Goal: Task Accomplishment & Management: Complete application form

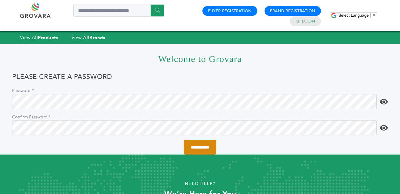
click at [201, 147] on input "**********" at bounding box center [200, 146] width 33 height 15
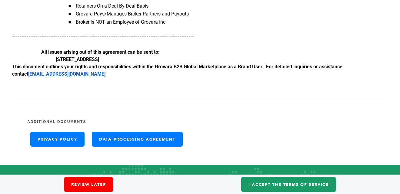
scroll to position [1081, 0]
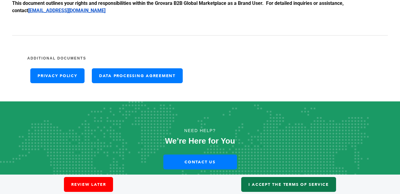
click at [269, 184] on link "I accept the Terms of Service" at bounding box center [288, 184] width 95 height 15
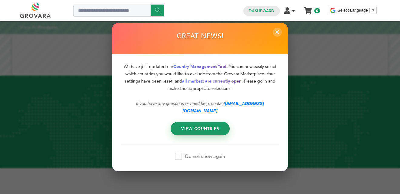
click at [179, 152] on span at bounding box center [178, 155] width 7 height 7
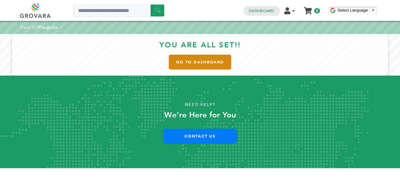
click at [195, 60] on link "Go to Dashboard" at bounding box center [200, 62] width 62 height 15
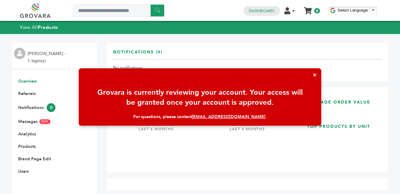
click at [315, 75] on button "×" at bounding box center [314, 74] width 13 height 13
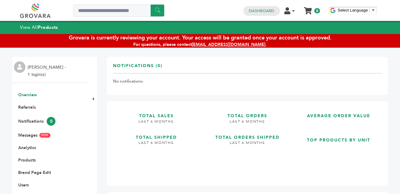
click at [244, 18] on div "****** 0 0 Dashboard Edit Account Product Management Order Management Sign Out …" at bounding box center [200, 10] width 360 height 21
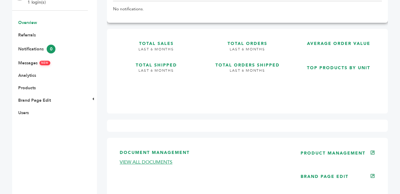
scroll to position [73, 0]
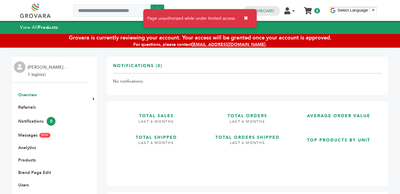
click at [245, 15] on button "✖" at bounding box center [246, 18] width 14 height 12
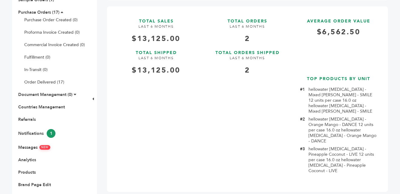
scroll to position [94, 0]
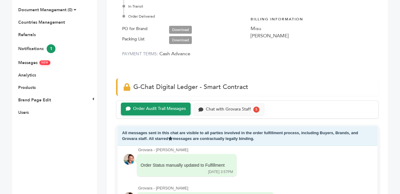
scroll to position [179, 0]
click at [186, 40] on link "Download" at bounding box center [180, 40] width 23 height 8
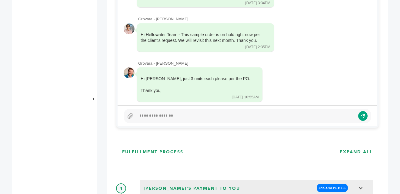
scroll to position [326, 0]
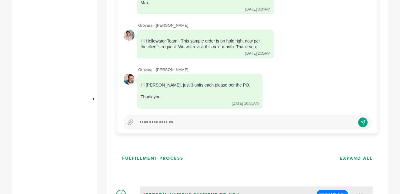
click at [195, 120] on div at bounding box center [245, 122] width 219 height 7
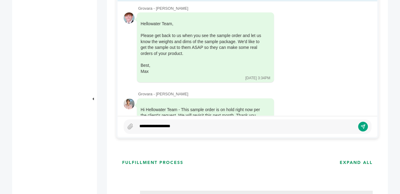
scroll to position [225, 0]
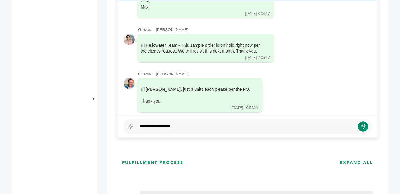
click at [363, 127] on icon "submit" at bounding box center [363, 126] width 5 height 5
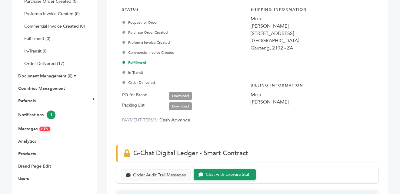
scroll to position [0, 0]
